Goal: Information Seeking & Learning: Learn about a topic

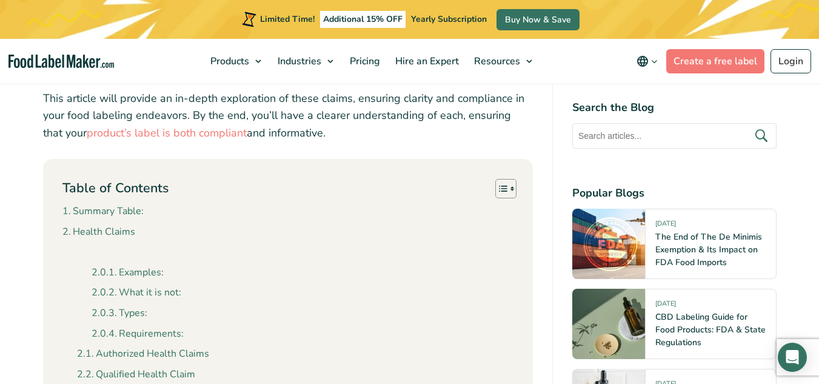
scroll to position [625, 0]
click at [124, 230] on link "Health Claims" at bounding box center [98, 230] width 73 height 16
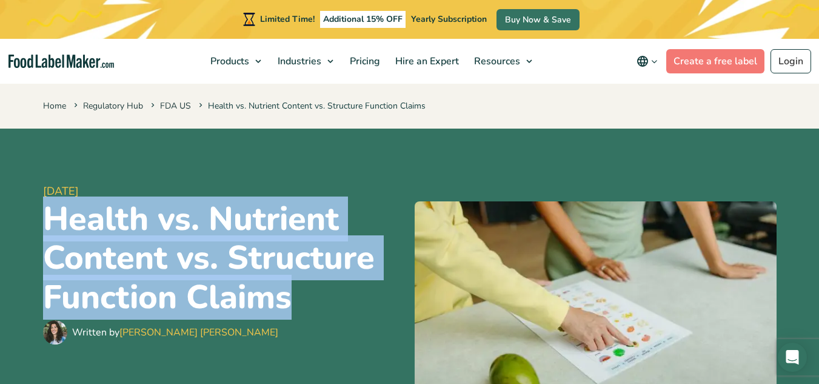
drag, startPoint x: 42, startPoint y: 205, endPoint x: 298, endPoint y: 300, distance: 272.7
click at [298, 300] on h1 "Health vs. Nutrient Content vs. Structure Function Claims" at bounding box center [224, 258] width 362 height 118
copy h1 "Health vs. Nutrient Content vs. Structure Function Claims"
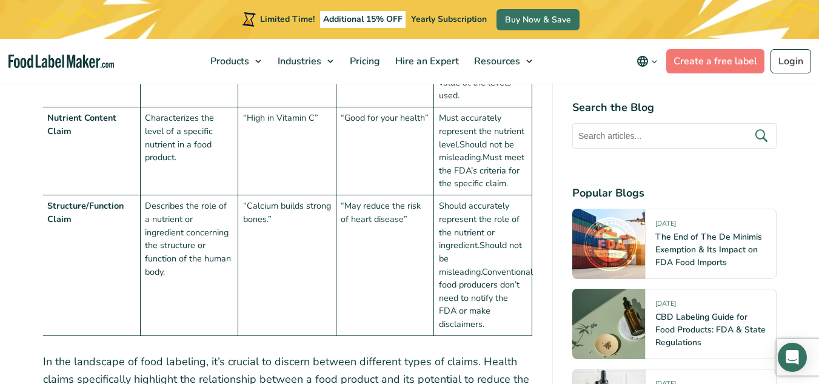
scroll to position [1457, 0]
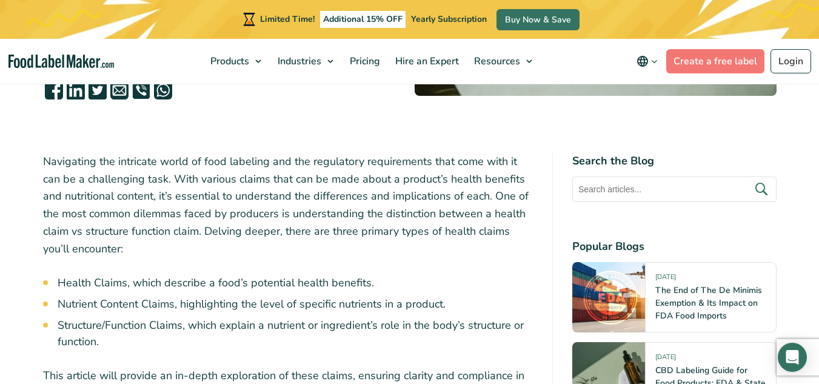
scroll to position [341, 0]
